Goal: Task Accomplishment & Management: Manage account settings

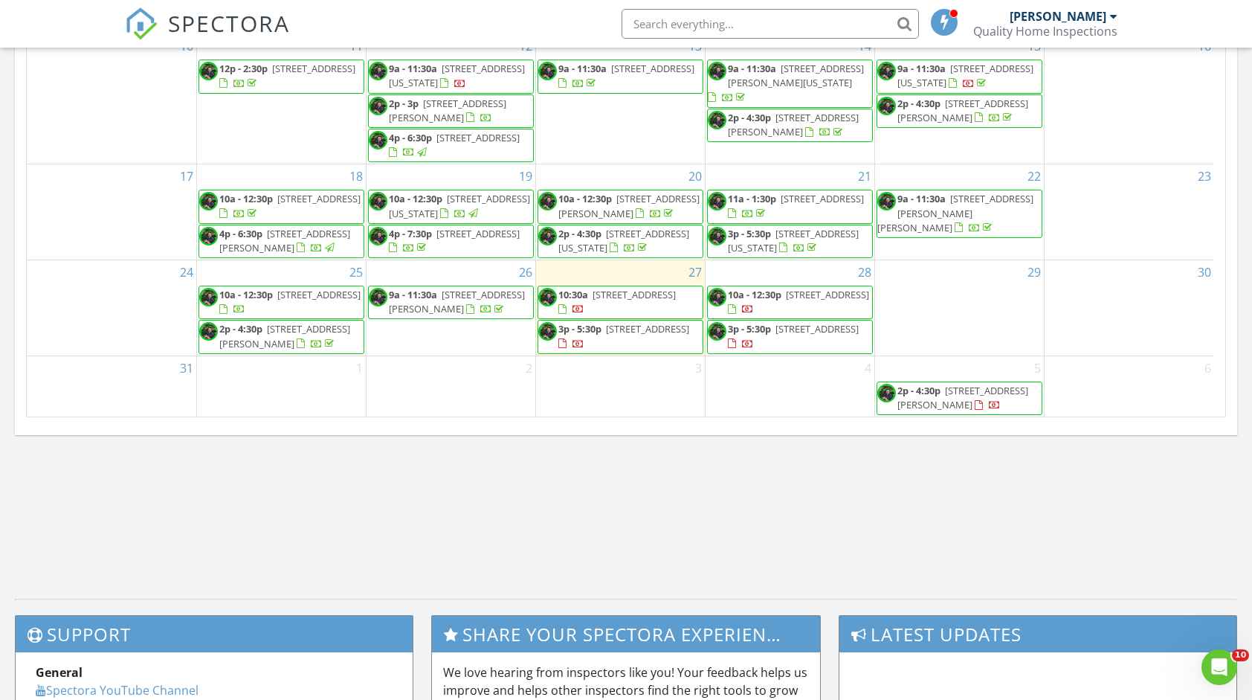
scroll to position [892, 0]
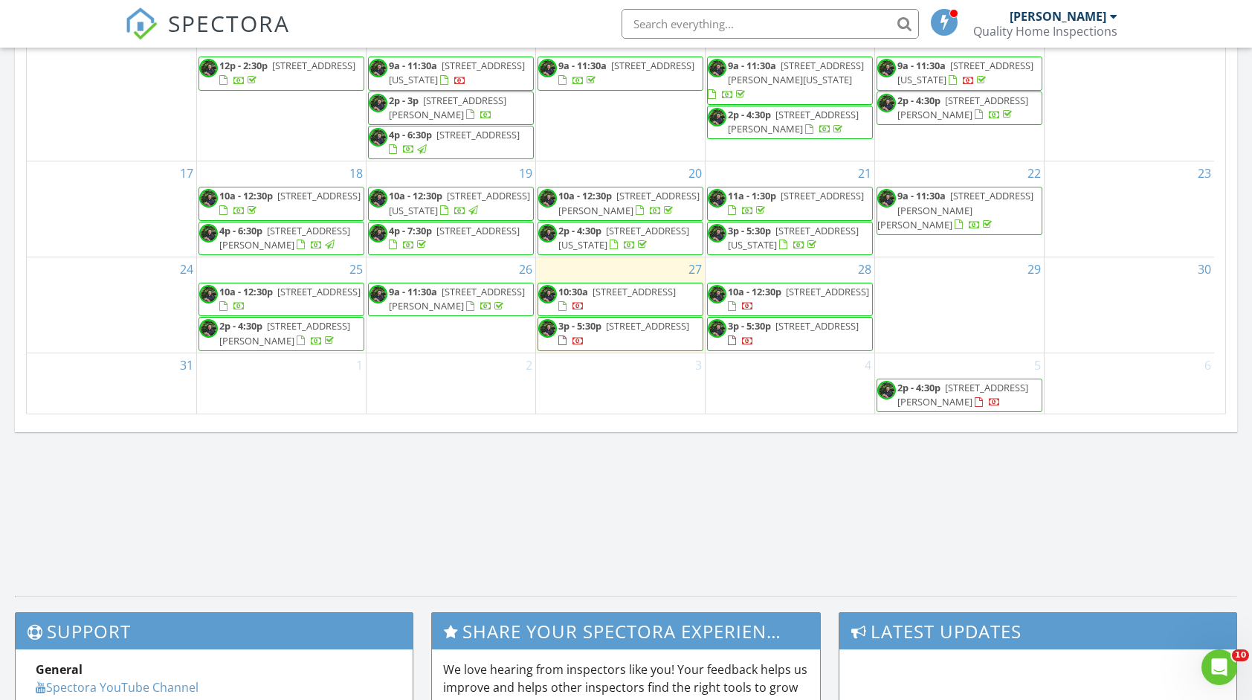
click at [611, 285] on span "5236 Club Head Road , Va Beach 23455" at bounding box center [633, 291] width 83 height 13
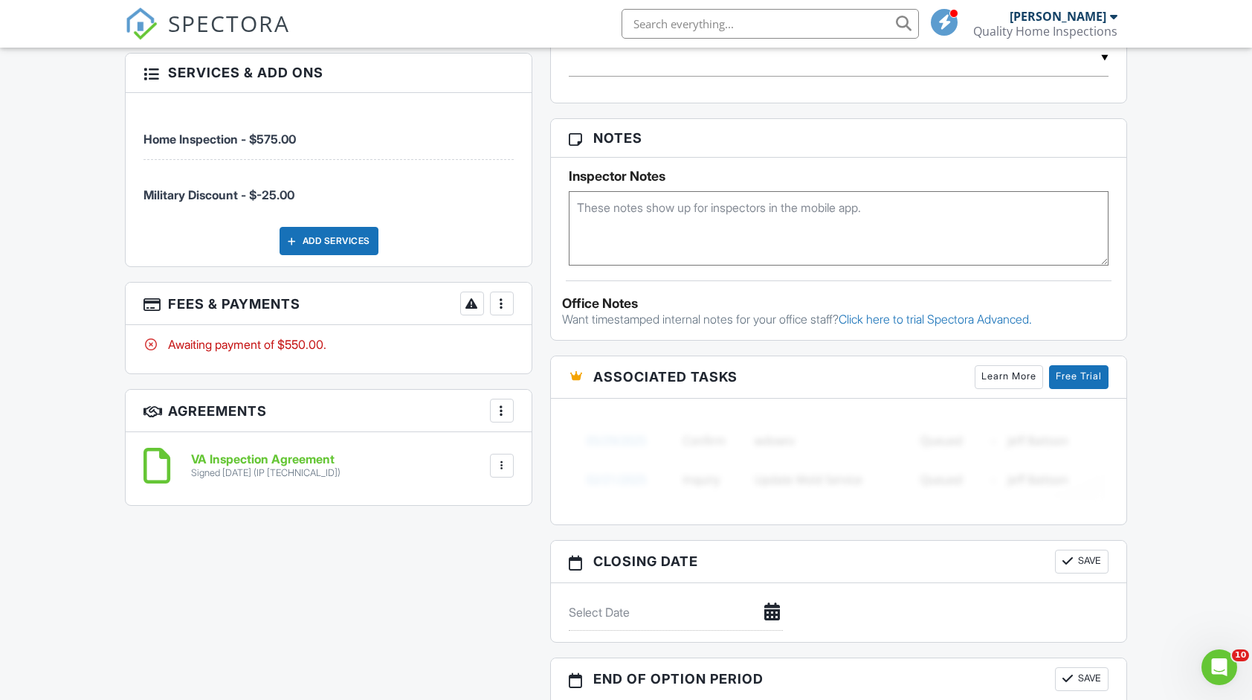
scroll to position [892, 0]
click at [500, 302] on div at bounding box center [501, 303] width 15 height 15
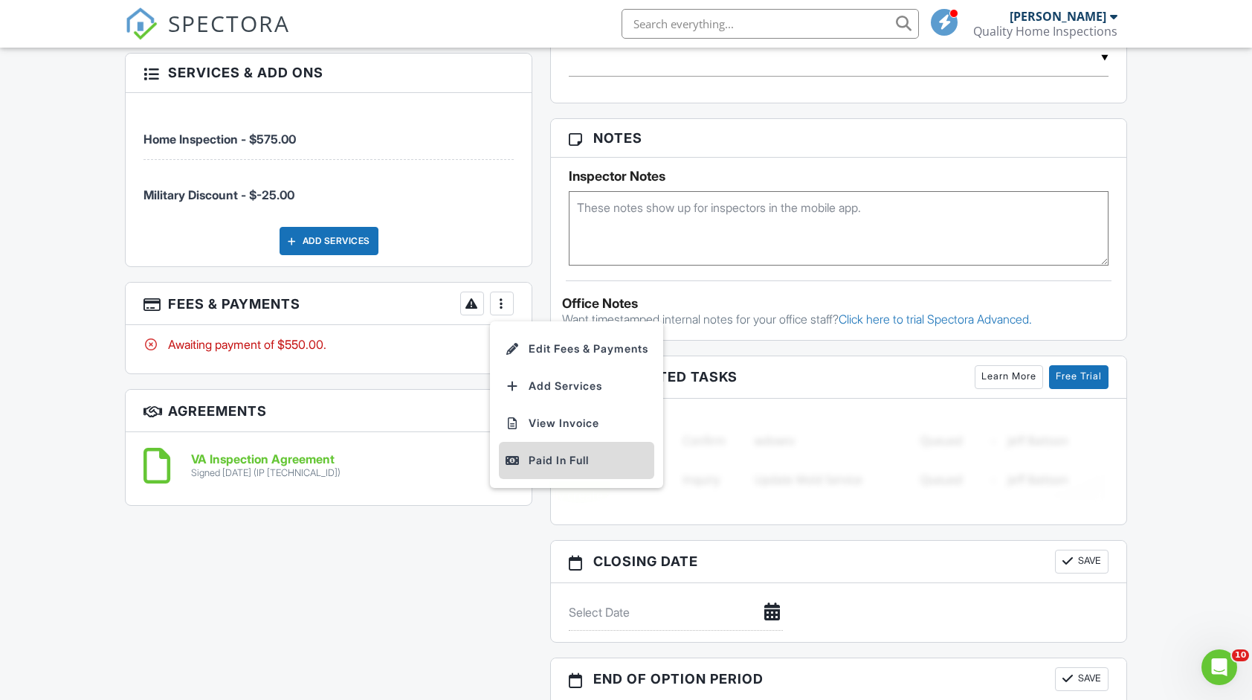
click at [554, 451] on div "Paid In Full" at bounding box center [576, 460] width 143 height 18
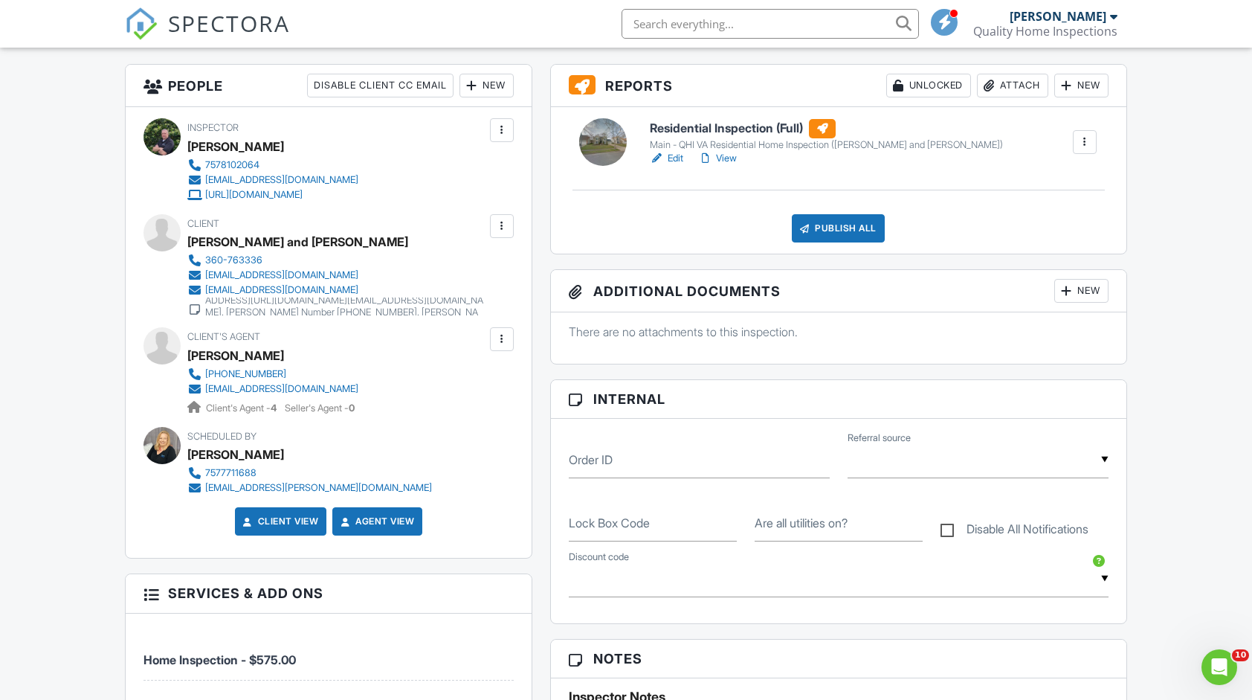
scroll to position [149, 0]
